Goal: Transaction & Acquisition: Book appointment/travel/reservation

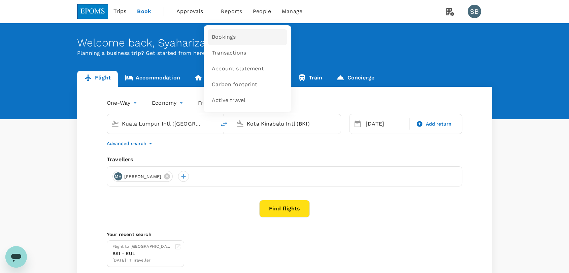
click at [236, 41] on link "Bookings" at bounding box center [247, 37] width 79 height 16
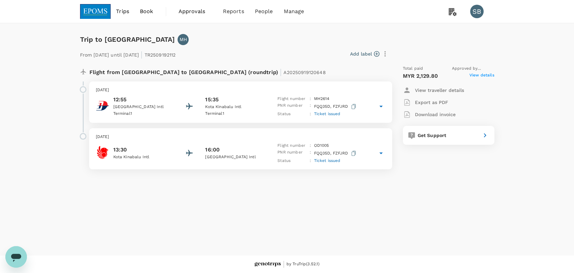
click at [248, 92] on p "[DATE]" at bounding box center [241, 90] width 290 height 7
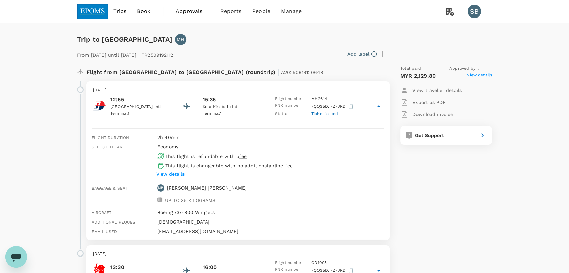
click at [83, 8] on img at bounding box center [92, 11] width 31 height 15
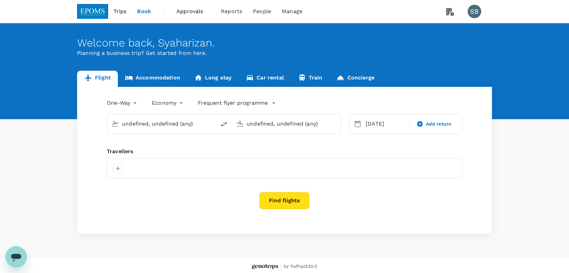
type input "Kuala Lumpur Intl ([GEOGRAPHIC_DATA])"
type input "Kota Kinabalu Intl (BKI)"
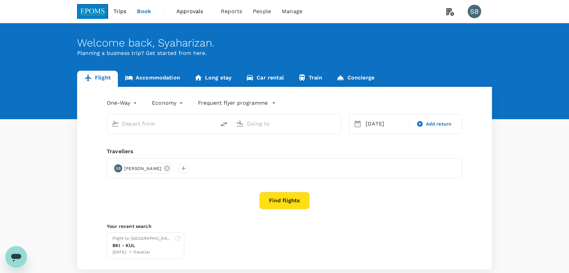
type input "Kuala Lumpur Intl ([GEOGRAPHIC_DATA])"
type input "Kota Kinabalu Intl (BKI)"
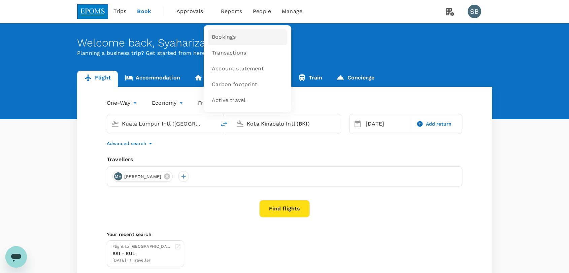
click at [227, 37] on span "Bookings" at bounding box center [224, 37] width 24 height 8
